Goal: Task Accomplishment & Management: Manage account settings

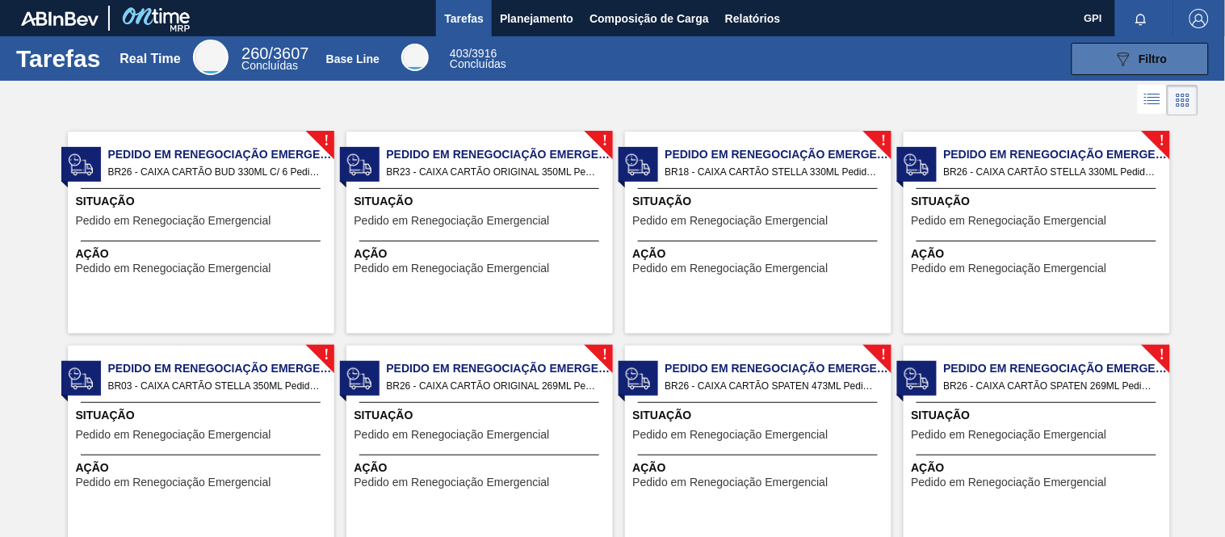
click at [1096, 60] on button "089F7B8B-B2A5-4AFE-B5C0-19BA573D28AC Filtro" at bounding box center [1140, 59] width 137 height 32
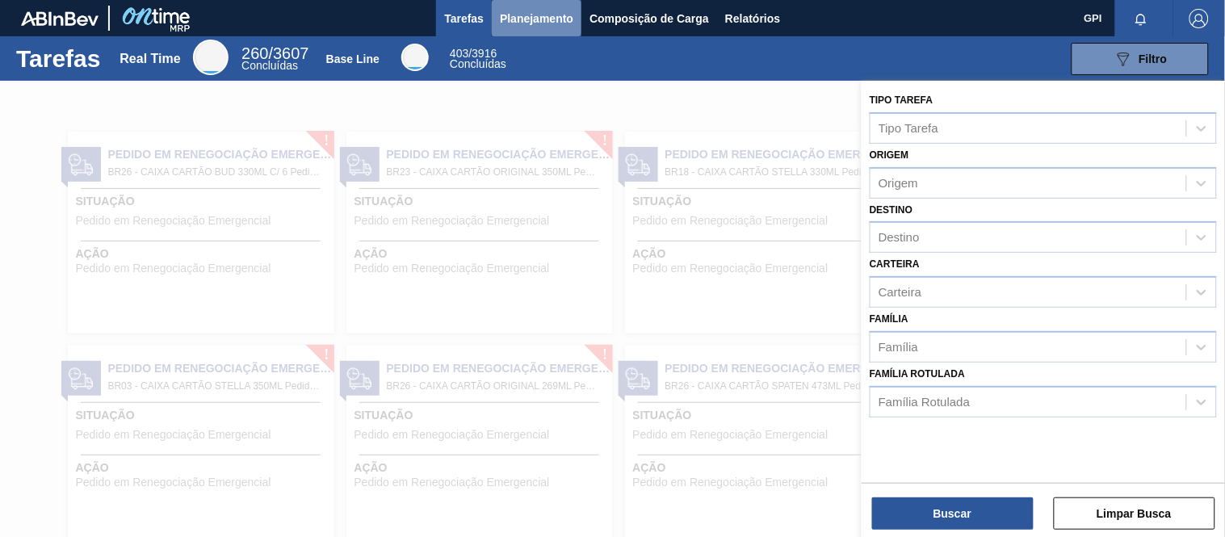
click at [535, 17] on span "Planejamento" at bounding box center [536, 18] width 73 height 19
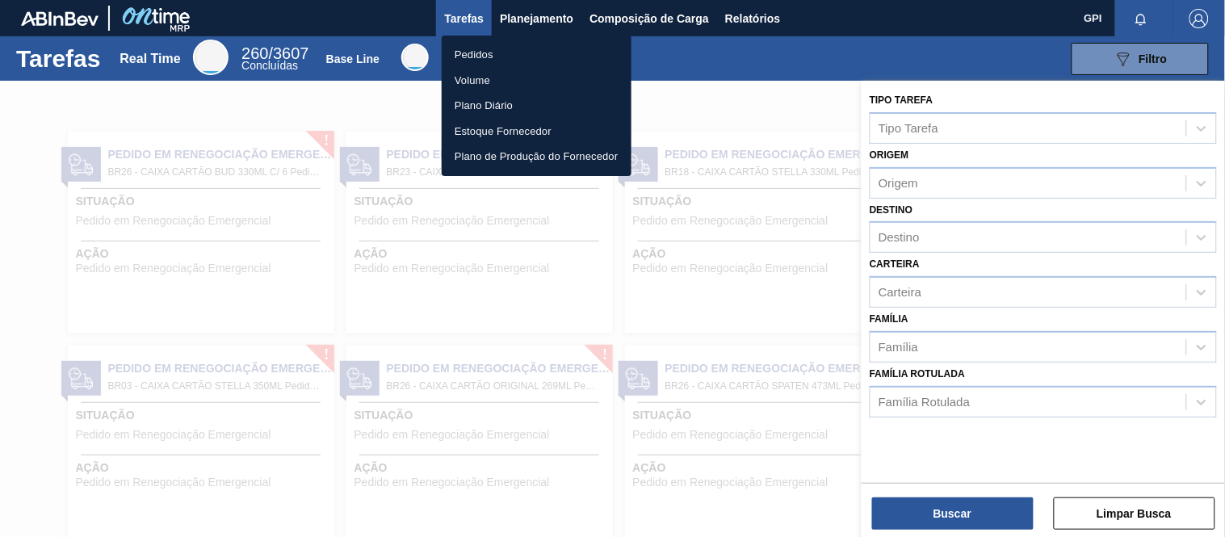
click at [506, 49] on li "Pedidos" at bounding box center [537, 55] width 190 height 26
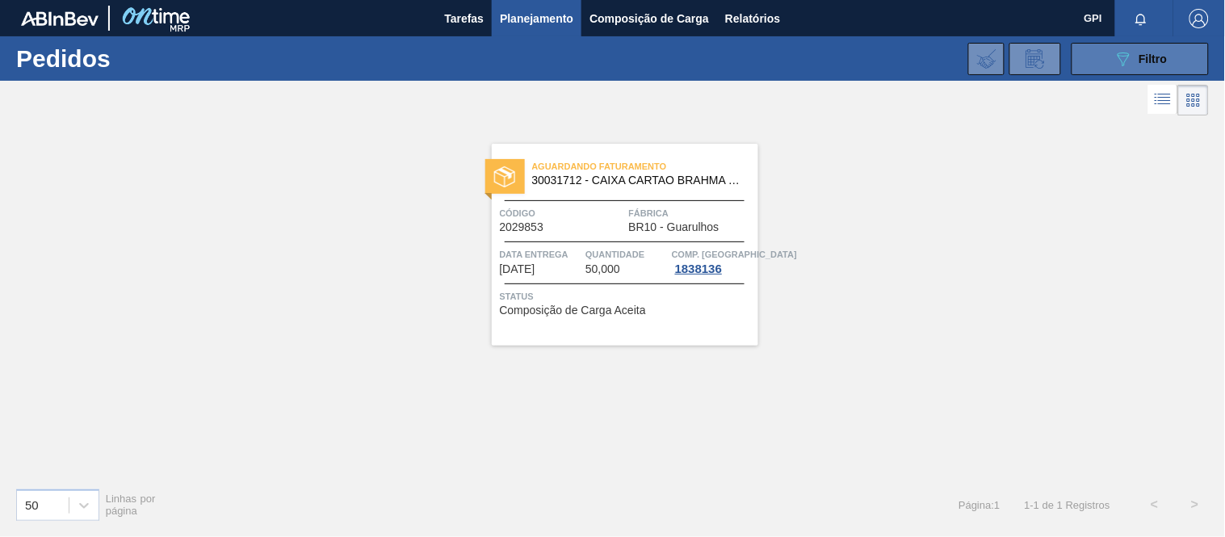
click at [1091, 51] on button "089F7B8B-B2A5-4AFE-B5C0-19BA573D28AC Filtro" at bounding box center [1140, 59] width 137 height 32
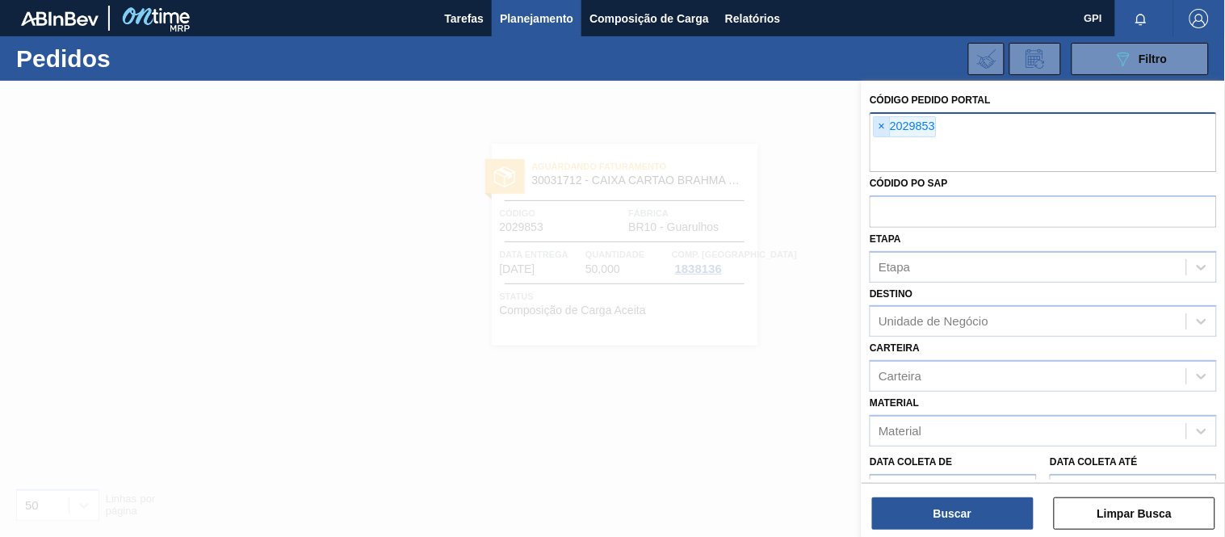
click at [885, 129] on span "×" at bounding box center [881, 126] width 15 height 19
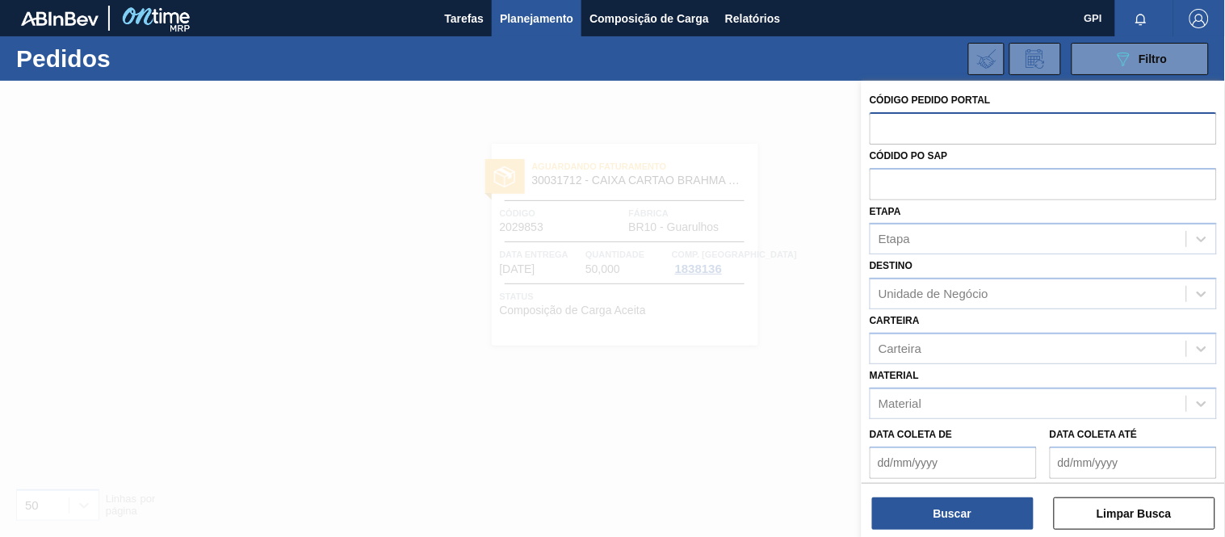
paste input "text"
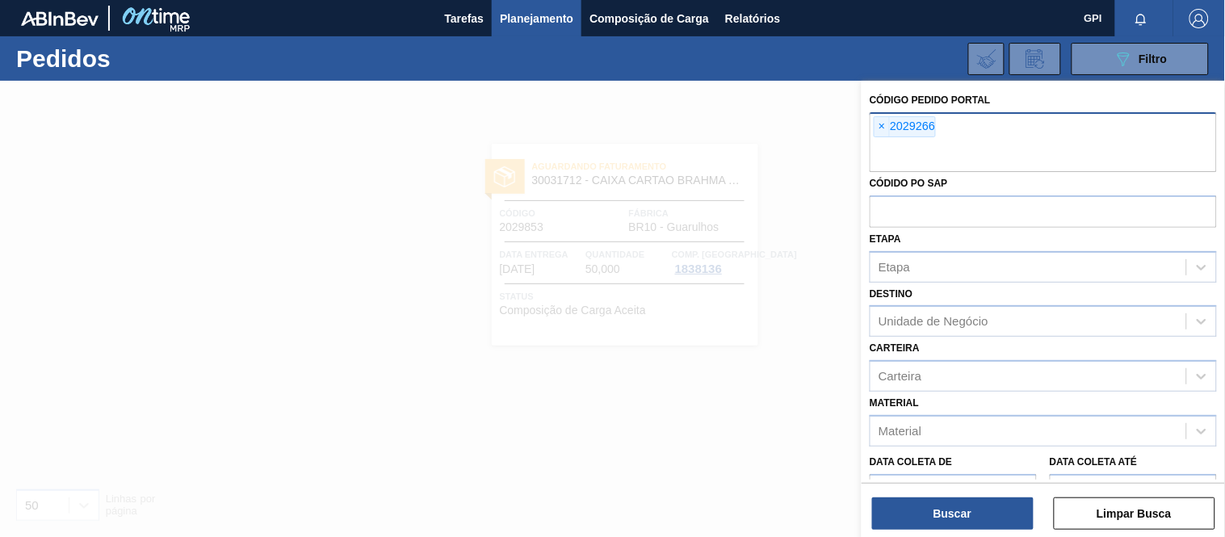
click at [938, 153] on input "text" at bounding box center [1043, 156] width 347 height 31
paste input "text"
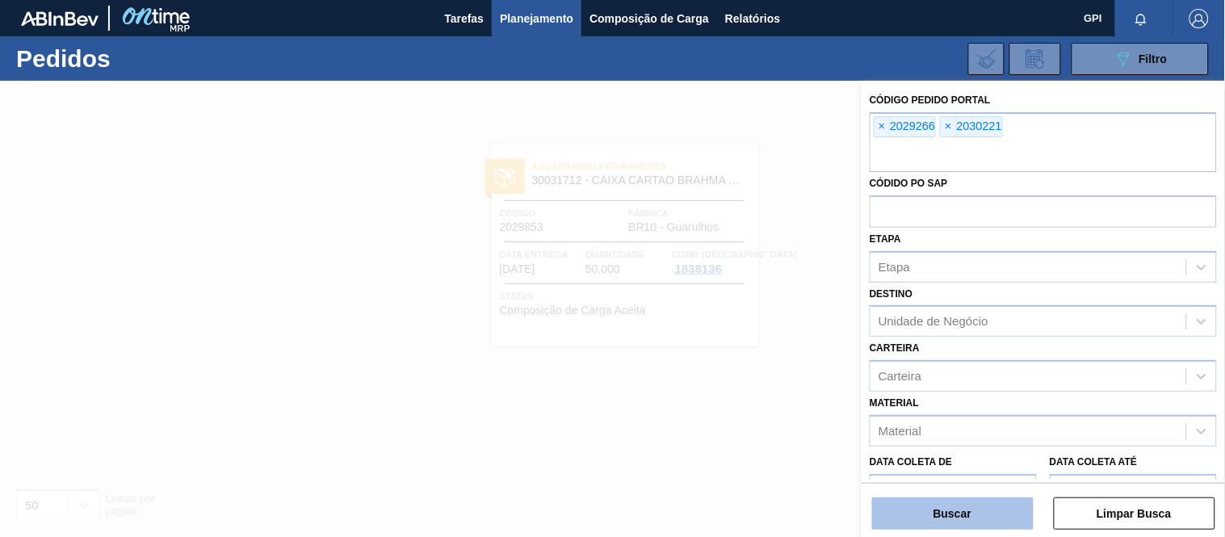
click at [926, 505] on button "Buscar" at bounding box center [952, 513] width 161 height 32
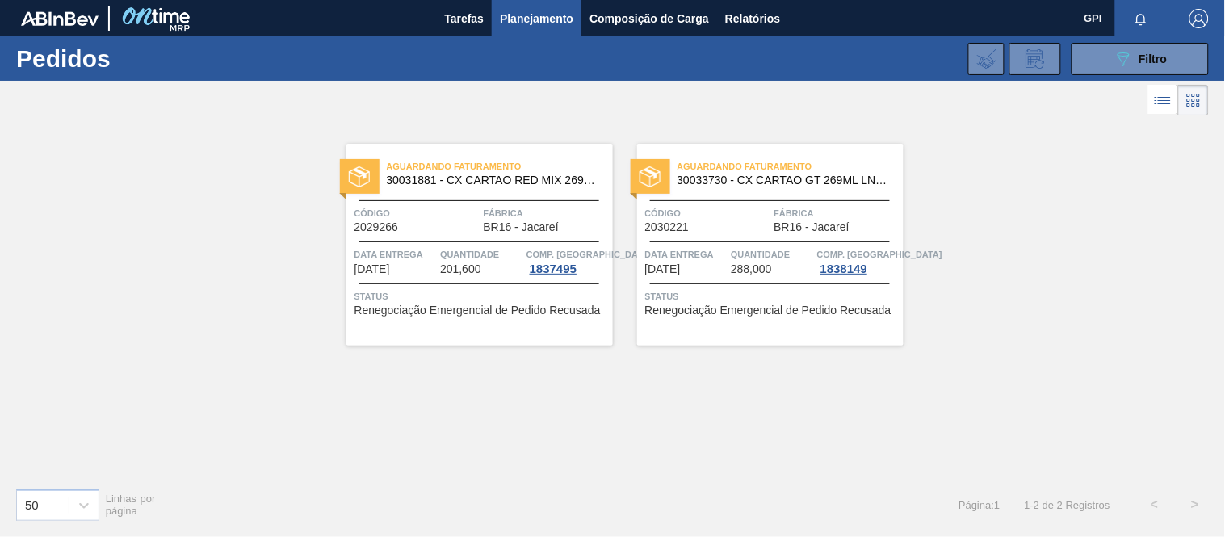
click at [480, 218] on div "Código 2029266 Fábrica BR16 - Jacareí" at bounding box center [479, 219] width 266 height 28
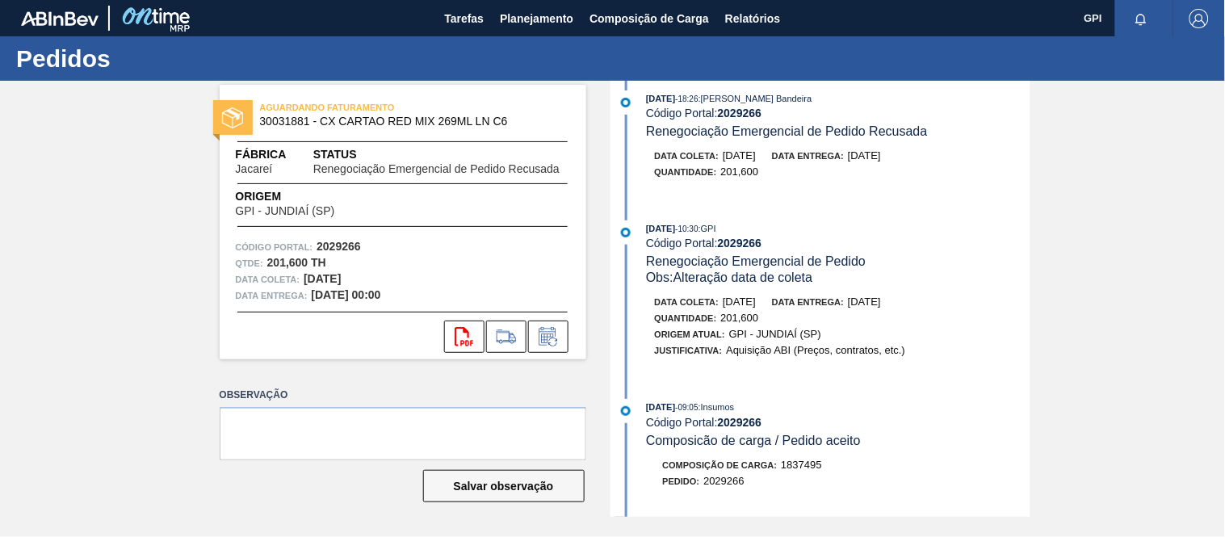
scroll to position [16, 0]
click at [559, 340] on icon at bounding box center [548, 336] width 26 height 19
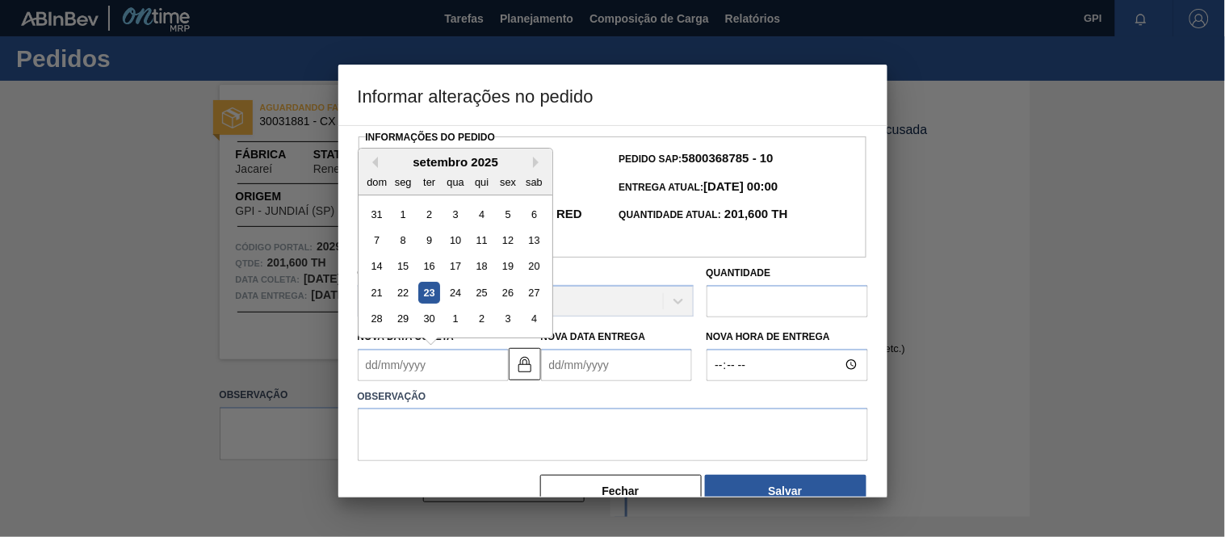
click at [489, 368] on Coleta2029266 "Nova Data Coleta" at bounding box center [433, 365] width 151 height 32
click at [481, 319] on div "2" at bounding box center [481, 319] width 22 height 22
type Coleta2029266 "[DATE]"
type Entrega2029266 "[DATE]"
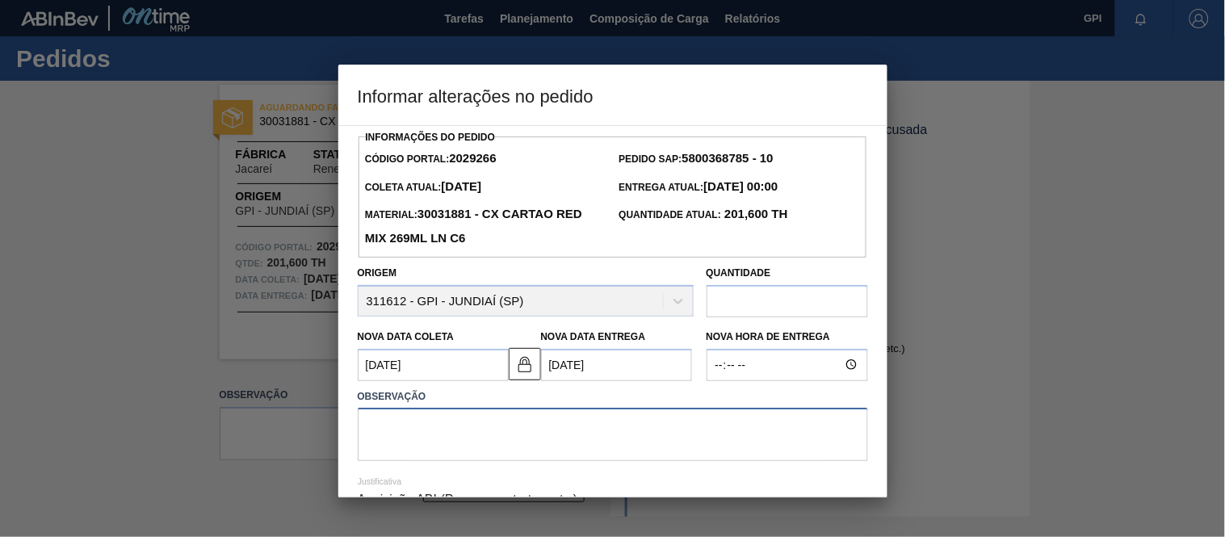
click at [447, 429] on textarea at bounding box center [613, 434] width 510 height 53
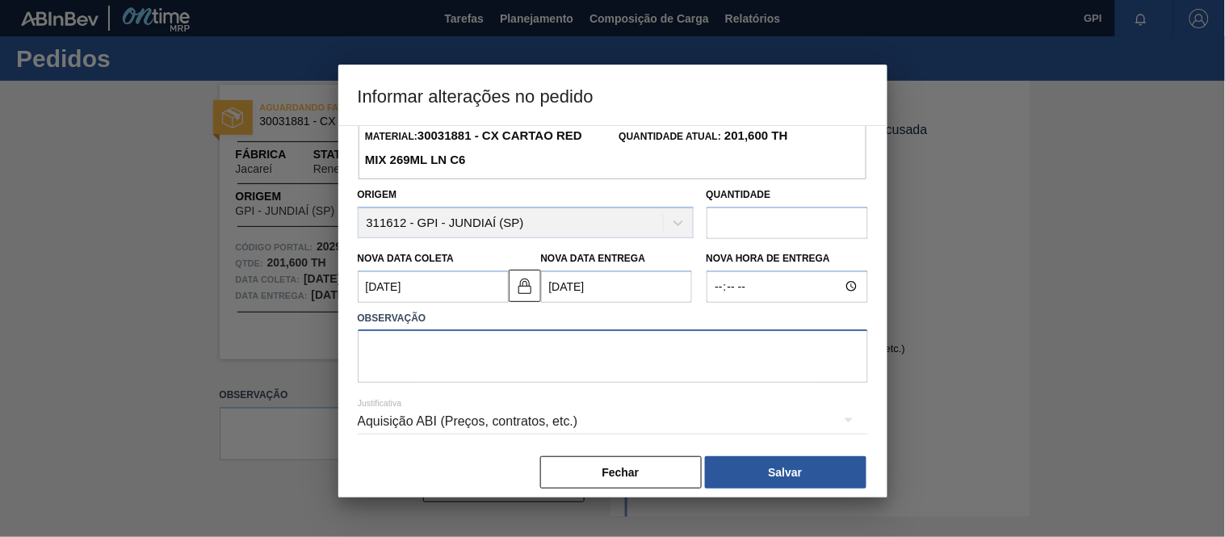
scroll to position [94, 0]
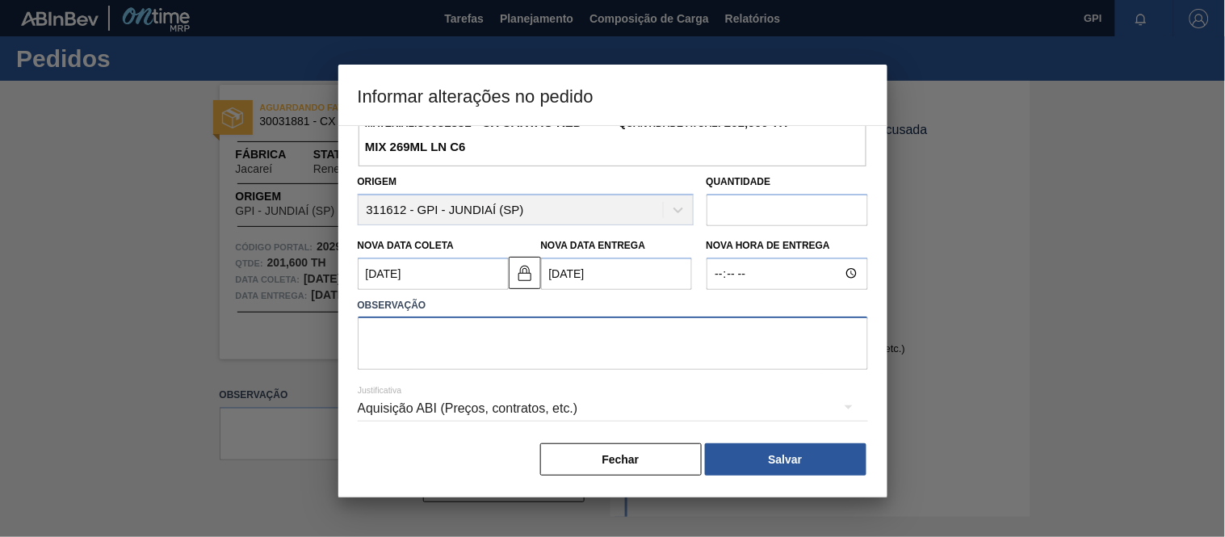
click at [539, 327] on textarea at bounding box center [613, 343] width 510 height 53
click at [491, 345] on textarea at bounding box center [613, 343] width 510 height 53
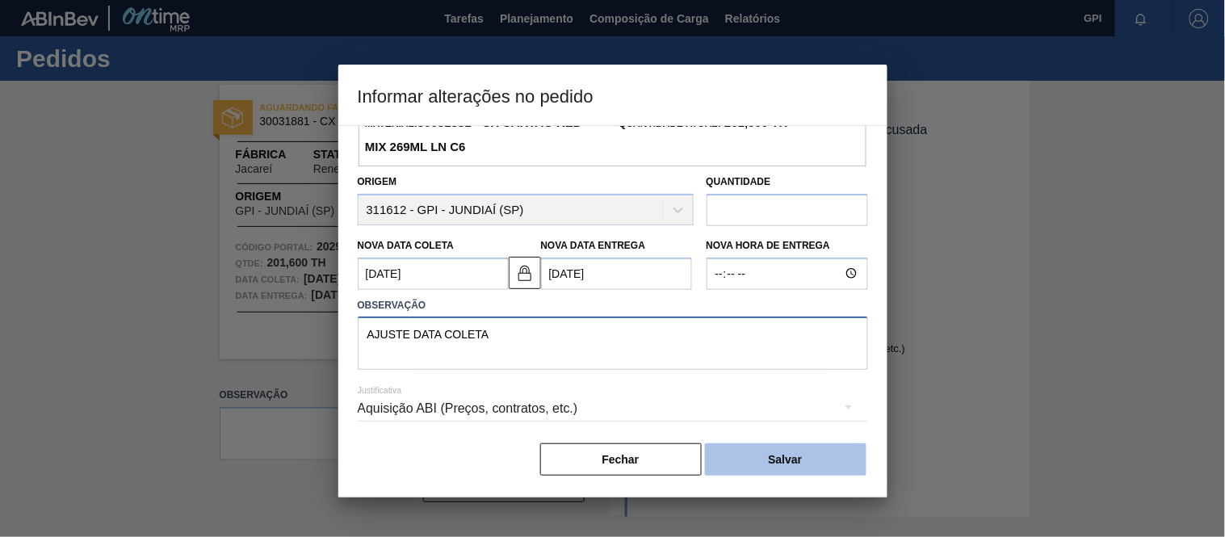
type textarea "AJUSTE DATA COLETA"
click at [740, 458] on button "Salvar" at bounding box center [785, 459] width 161 height 32
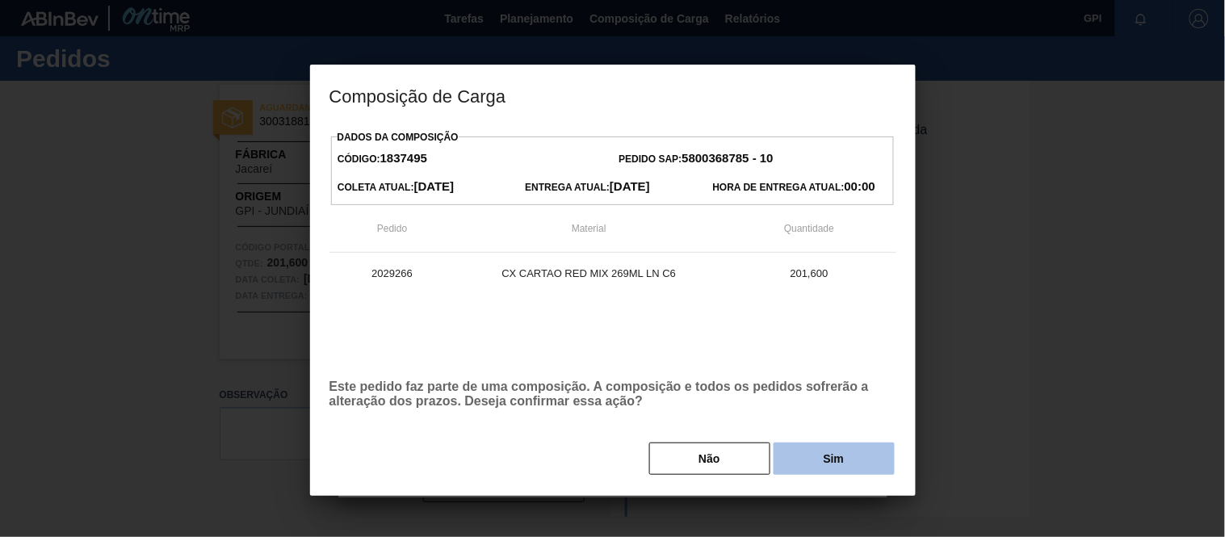
click at [817, 463] on button "Sim" at bounding box center [834, 458] width 121 height 32
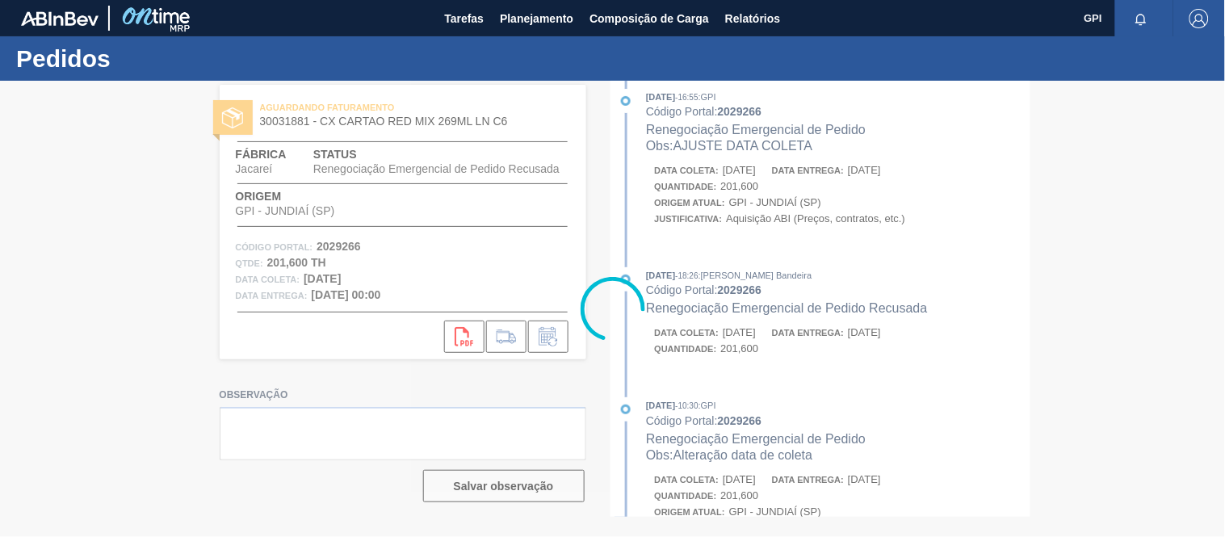
scroll to position [199, 0]
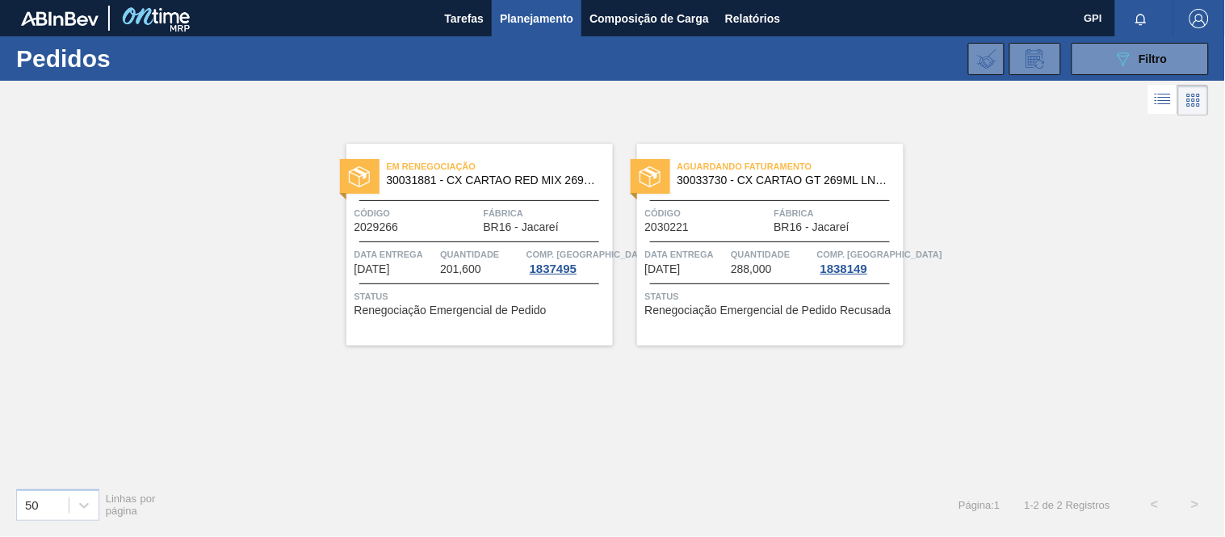
click at [743, 210] on span "Código" at bounding box center [707, 213] width 125 height 16
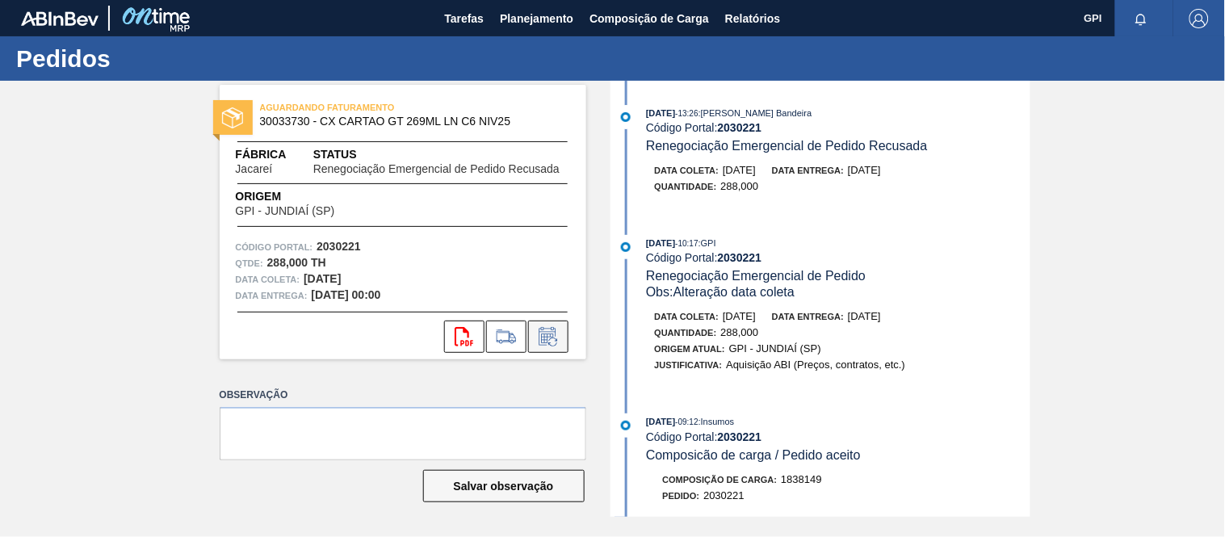
click at [552, 339] on icon at bounding box center [548, 336] width 26 height 19
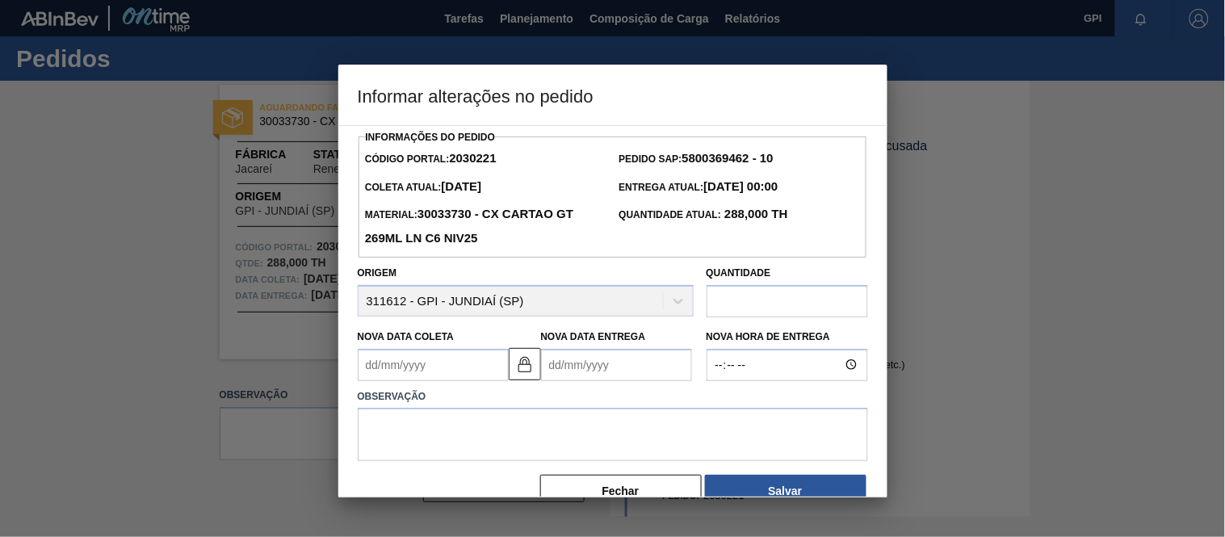
click at [418, 372] on Coleta2030221 "Nova Data Coleta" at bounding box center [433, 365] width 151 height 32
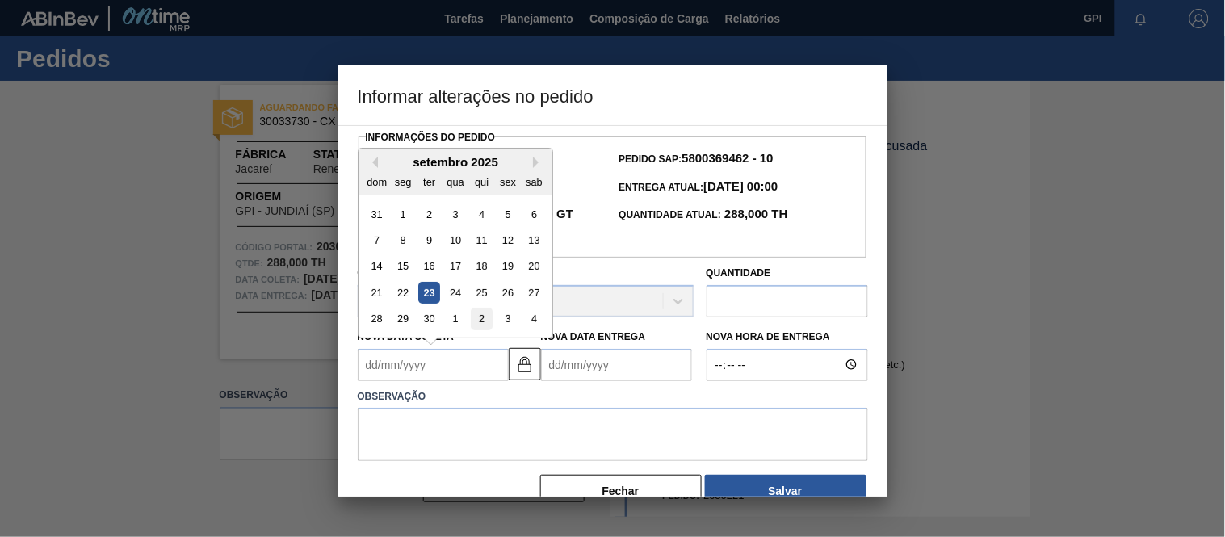
click at [484, 324] on div "2" at bounding box center [481, 319] width 22 height 22
type Coleta2030221 "[DATE]"
type Entrega2030221 "[DATE]"
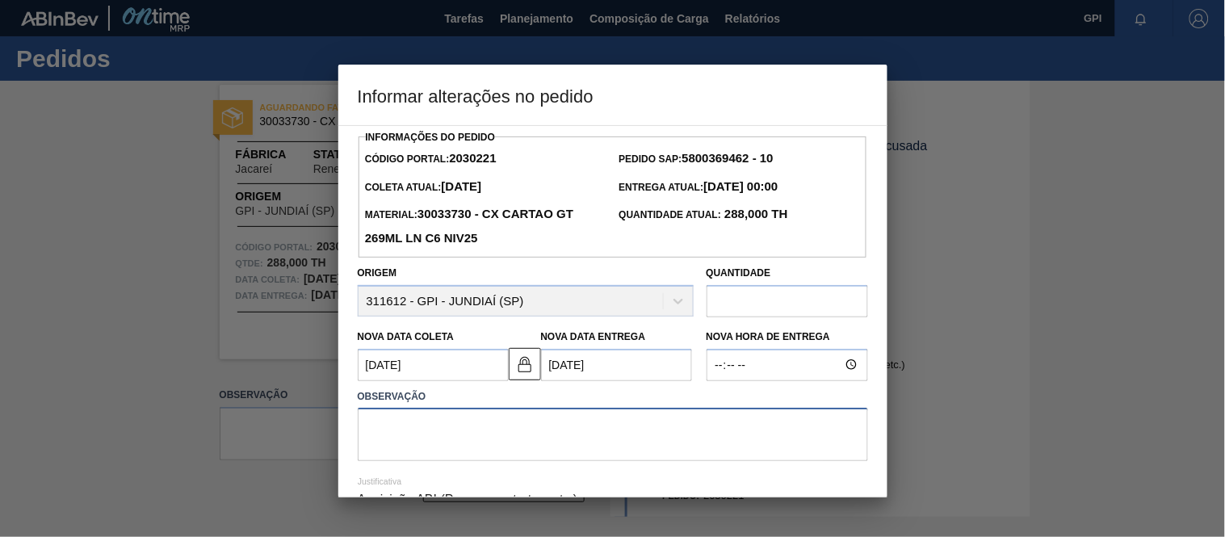
click at [447, 424] on textarea at bounding box center [613, 434] width 510 height 53
type textarea "a"
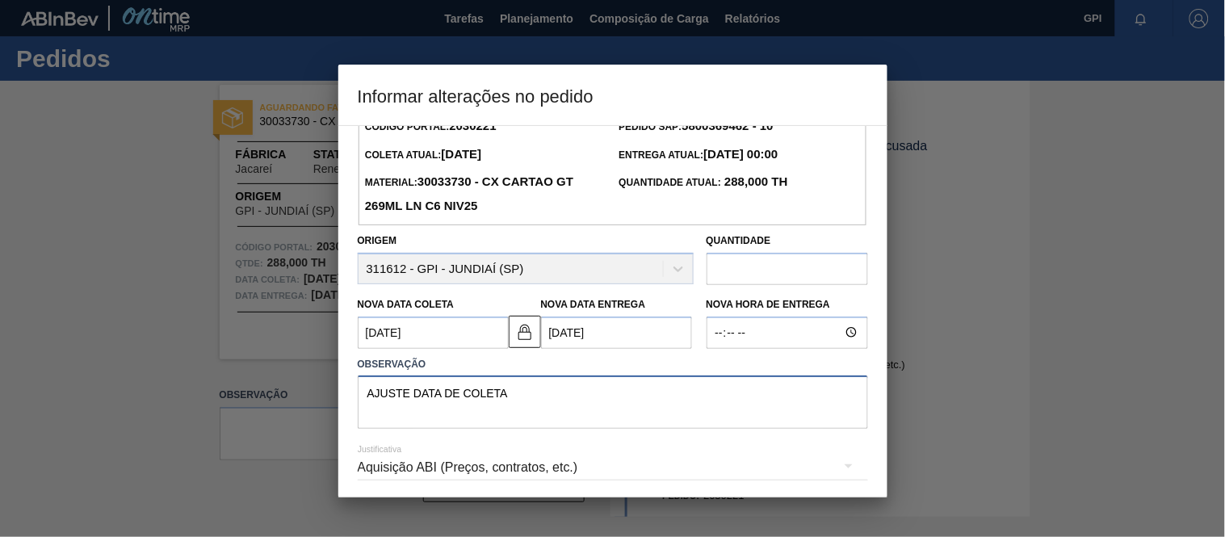
scroll to position [57, 0]
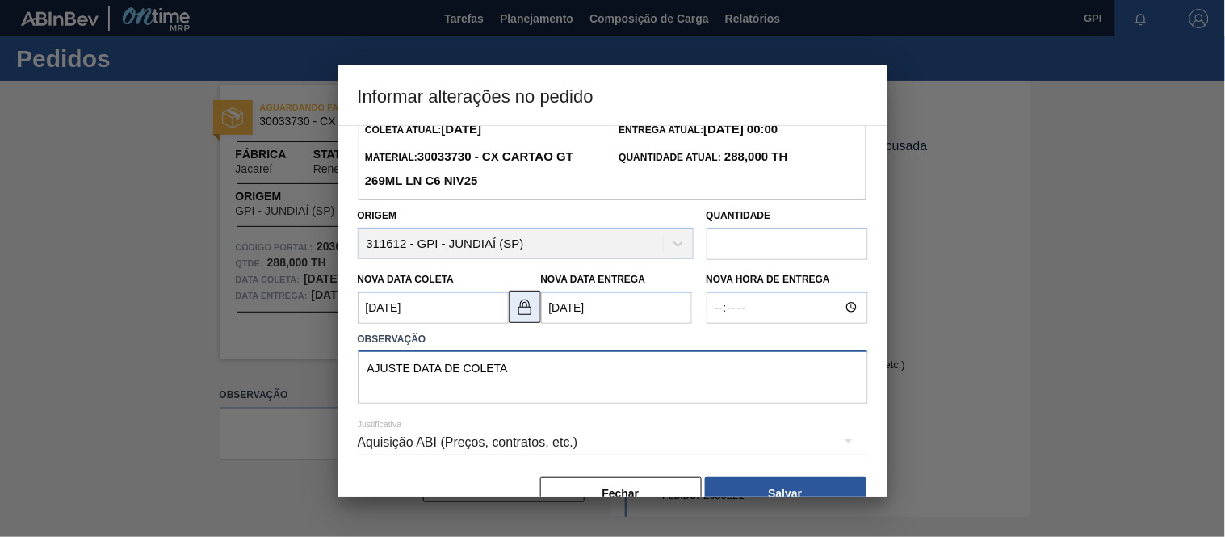
type textarea "AJUSTE DATA DE COLETA"
click at [534, 304] on img at bounding box center [524, 306] width 19 height 19
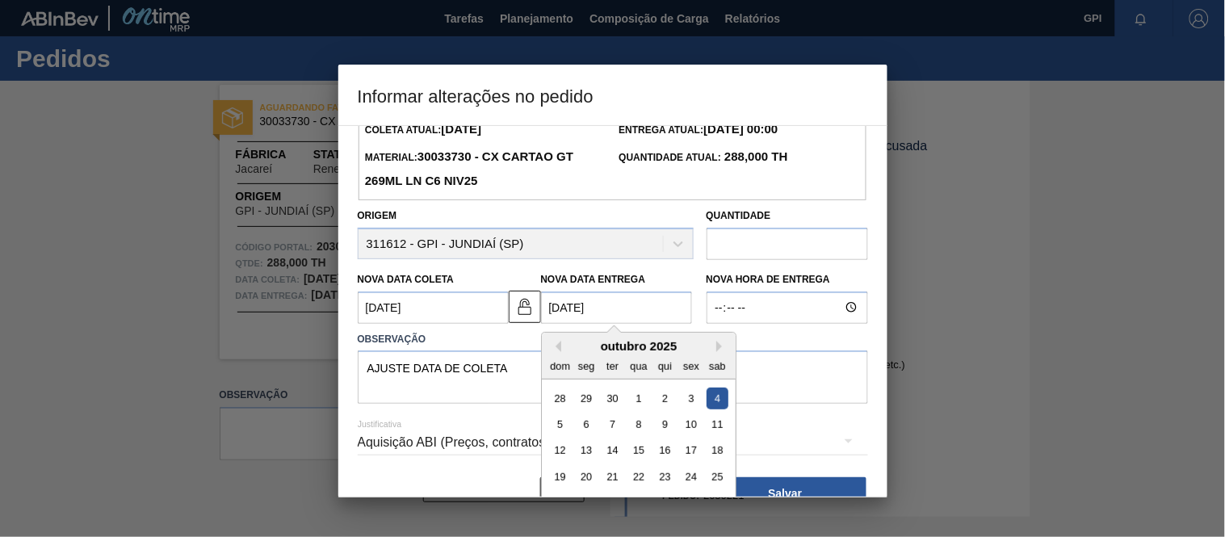
click at [561, 313] on Entrega2030221 "[DATE]" at bounding box center [616, 307] width 151 height 32
type Entrega2030221 "[DATE]"
click at [665, 397] on div "2" at bounding box center [664, 398] width 22 height 22
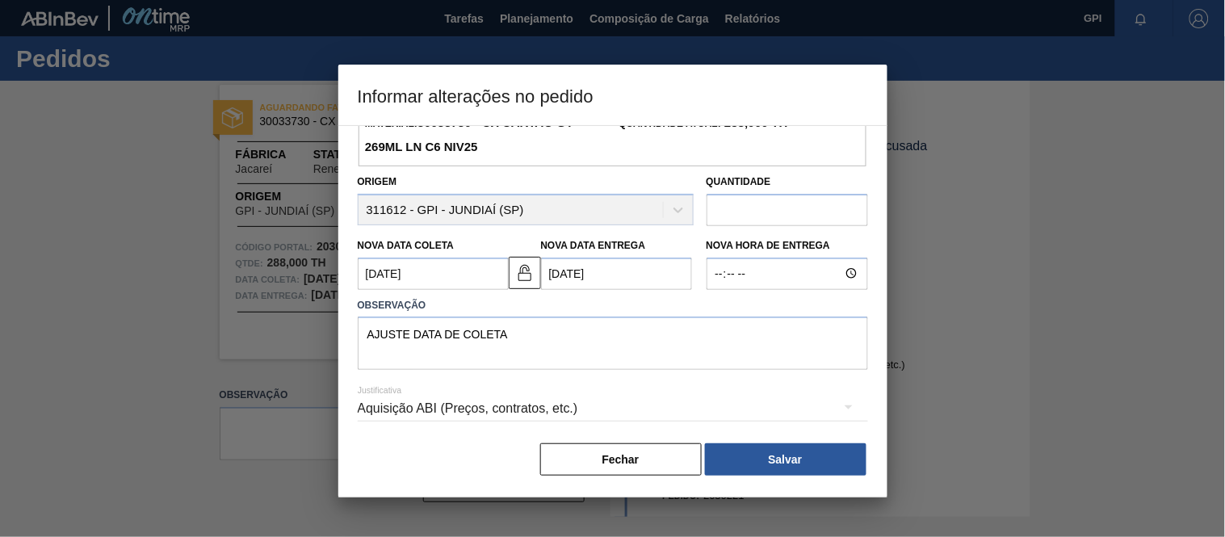
scroll to position [94, 0]
click at [762, 447] on button "Salvar" at bounding box center [785, 459] width 161 height 32
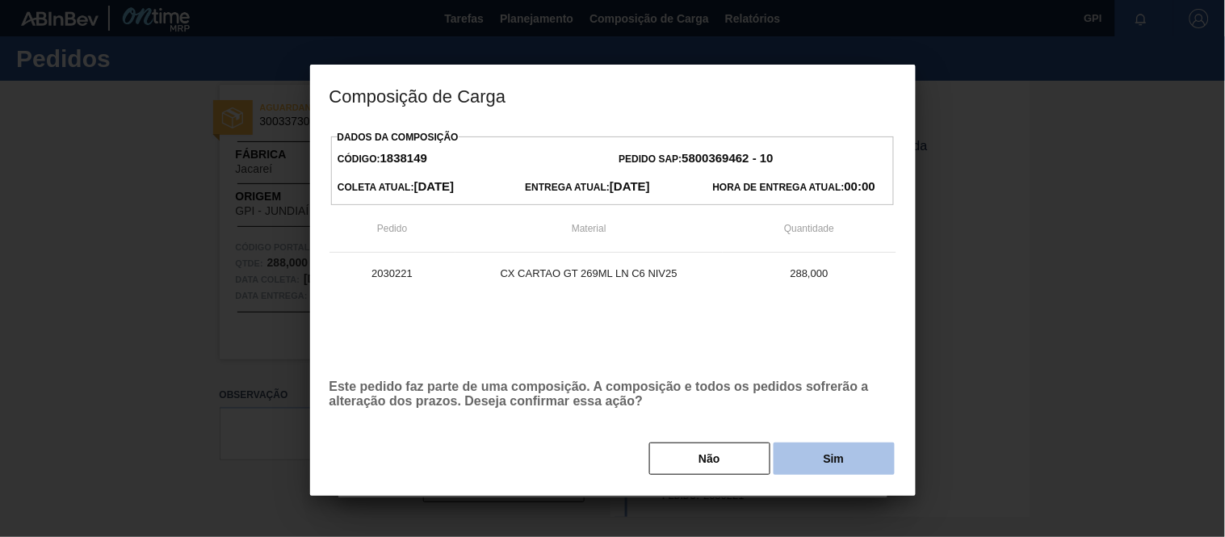
click at [809, 450] on button "Sim" at bounding box center [834, 458] width 121 height 32
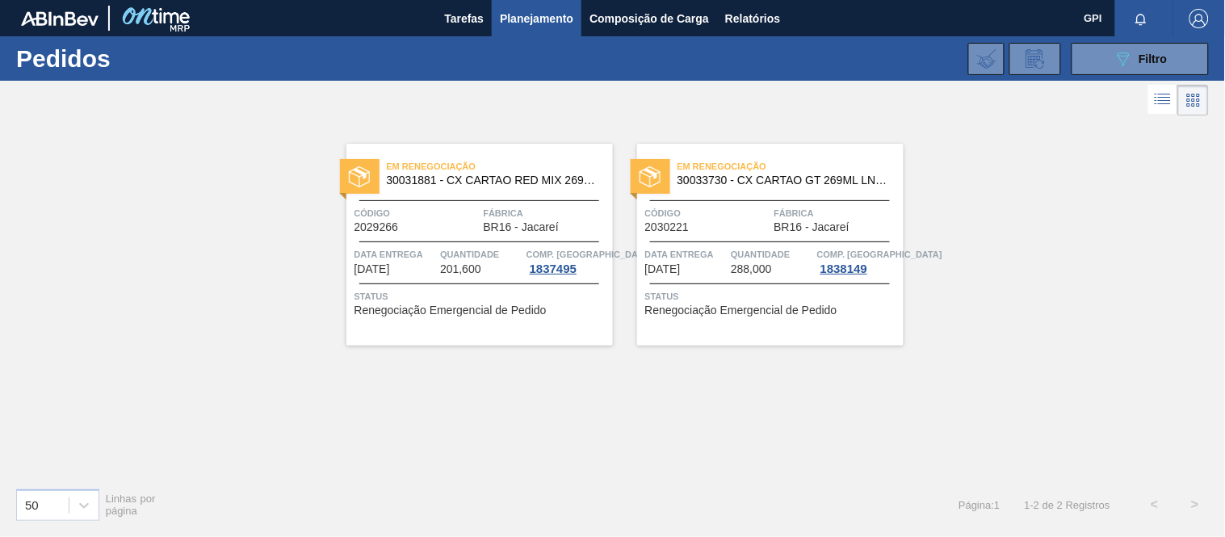
click at [406, 238] on div "Em renegociação 30031881 - CX CARTAO RED MIX 269ML LN C6 Código 2029266 Fábrica…" at bounding box center [479, 245] width 266 height 202
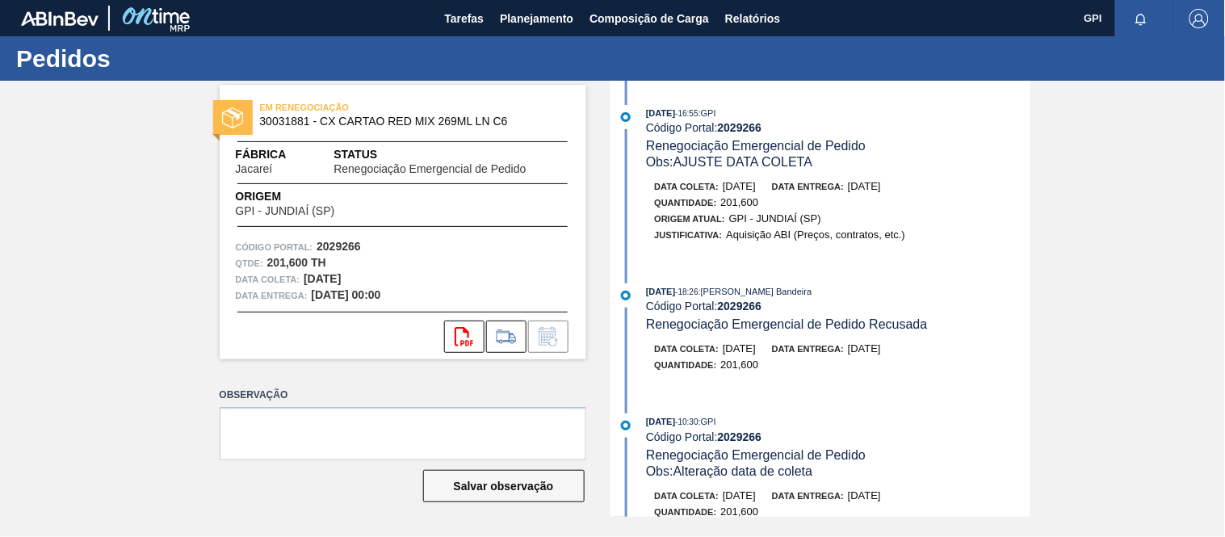
click at [1156, 71] on div "Pedidos" at bounding box center [612, 58] width 1225 height 44
